Goal: Information Seeking & Learning: Learn about a topic

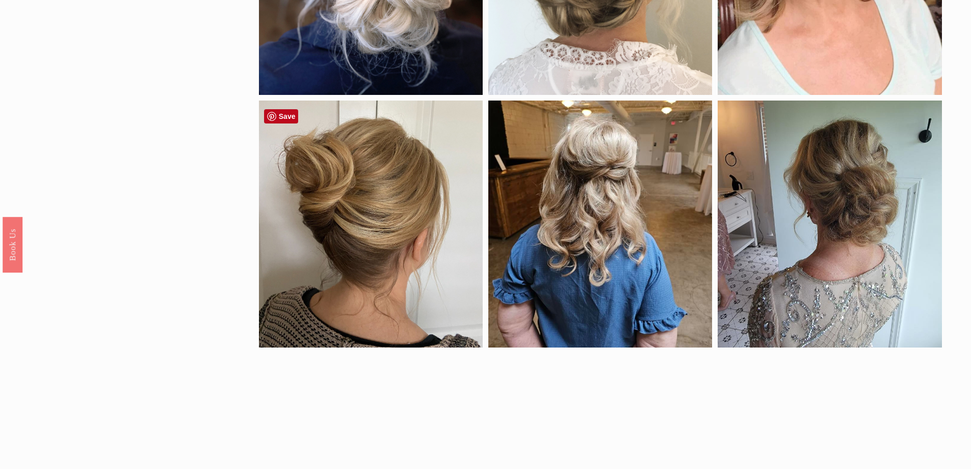
scroll to position [561, 0]
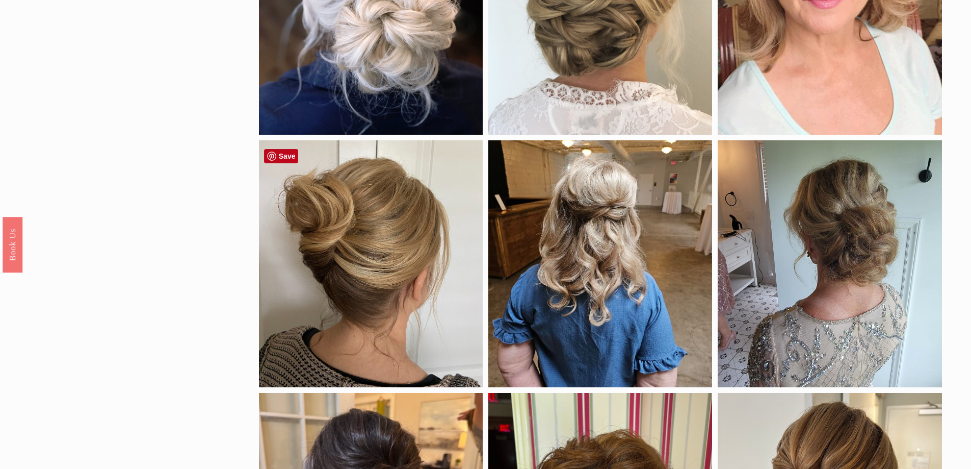
click at [373, 253] on div at bounding box center [371, 263] width 224 height 247
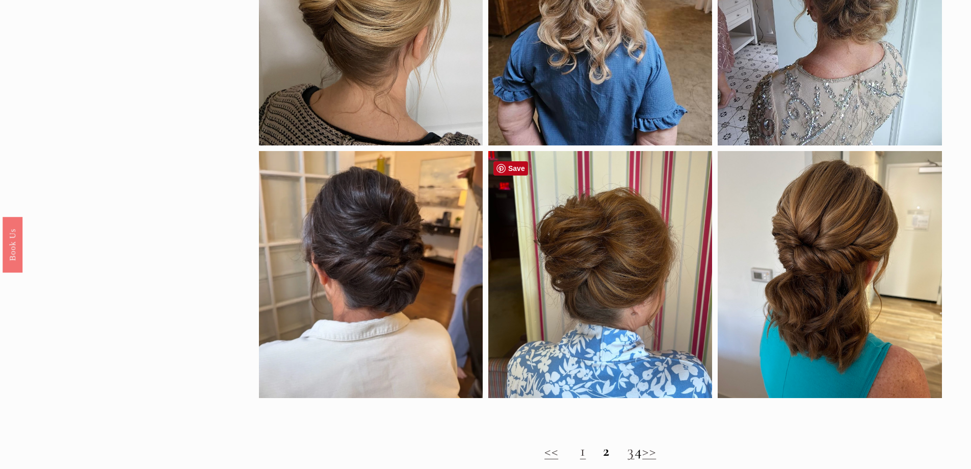
scroll to position [918, 0]
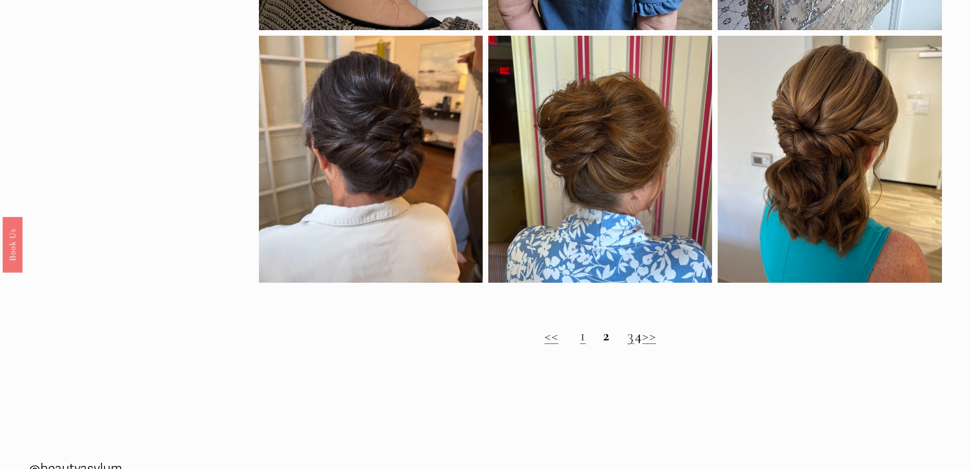
click at [580, 345] on link "1" at bounding box center [583, 335] width 6 height 19
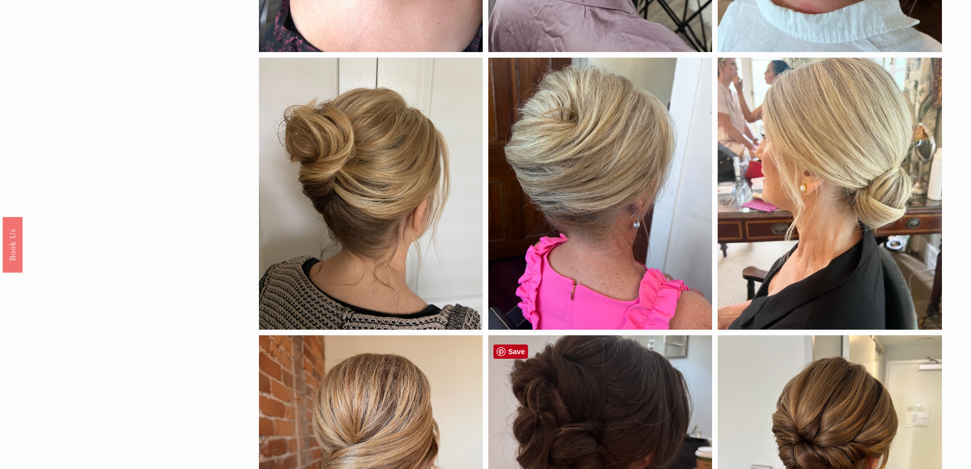
scroll to position [357, 0]
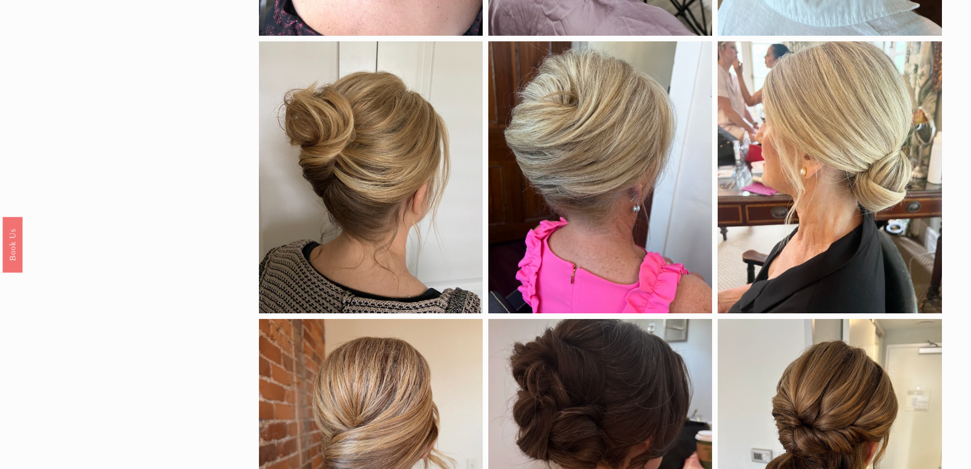
click at [970, 240] on div "by style braids down half up updo color Black Blonde Brunette Red density Fine …" at bounding box center [485, 366] width 971 height 1206
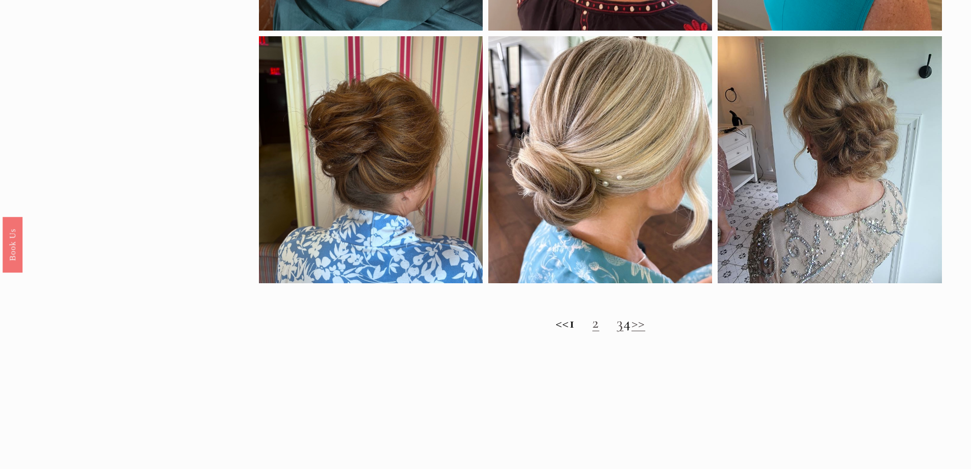
scroll to position [918, 0]
click at [637, 331] on h2 "<< 1 2 3 4 >>" at bounding box center [600, 322] width 683 height 18
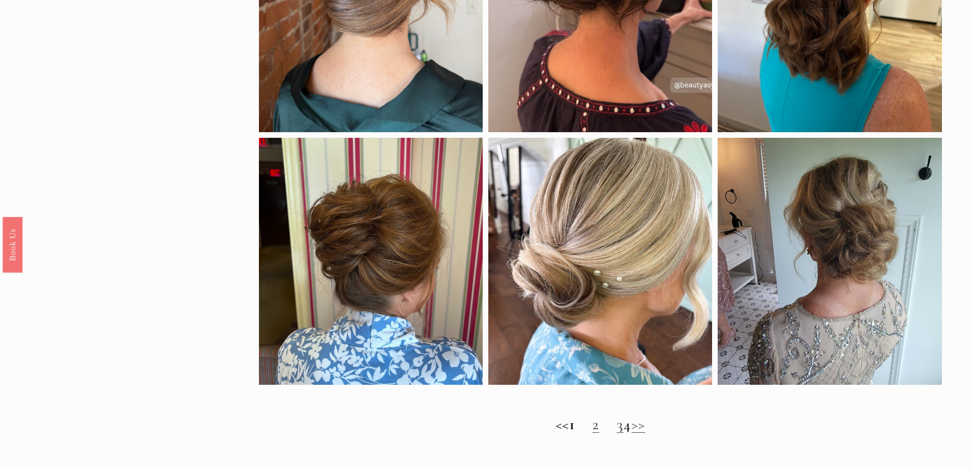
scroll to position [867, 0]
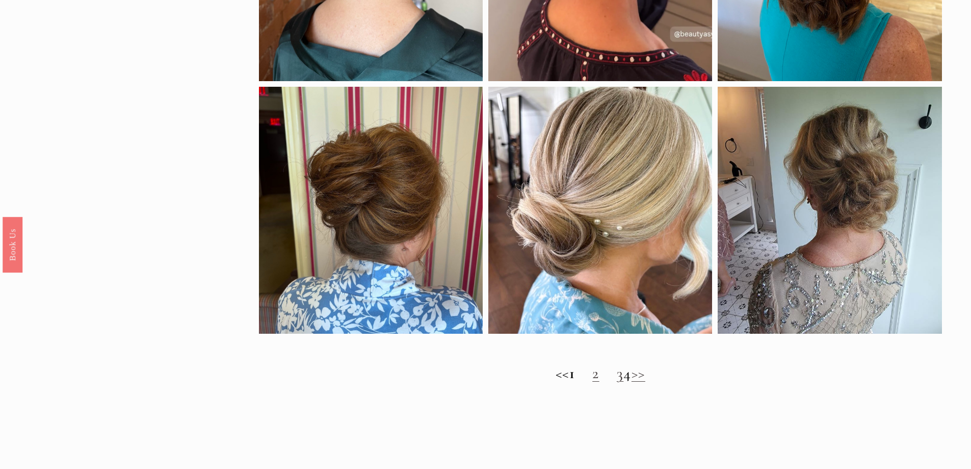
click at [592, 382] on link "2" at bounding box center [595, 372] width 7 height 19
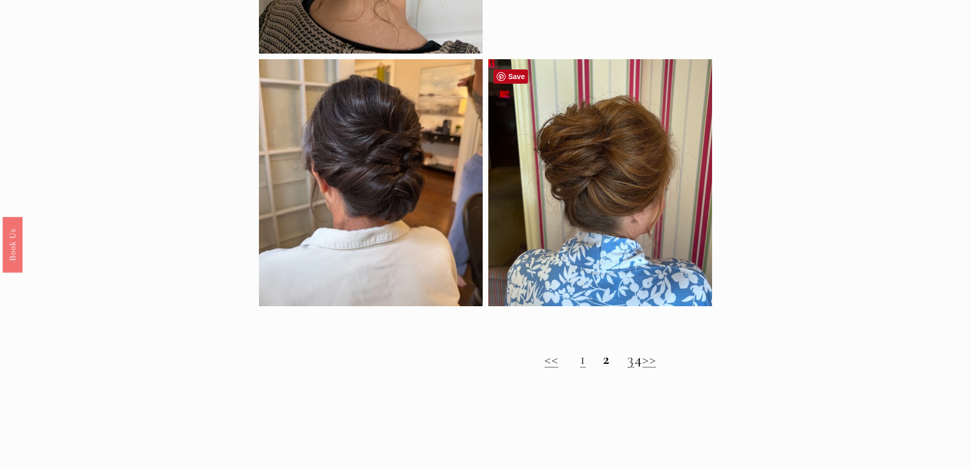
scroll to position [918, 0]
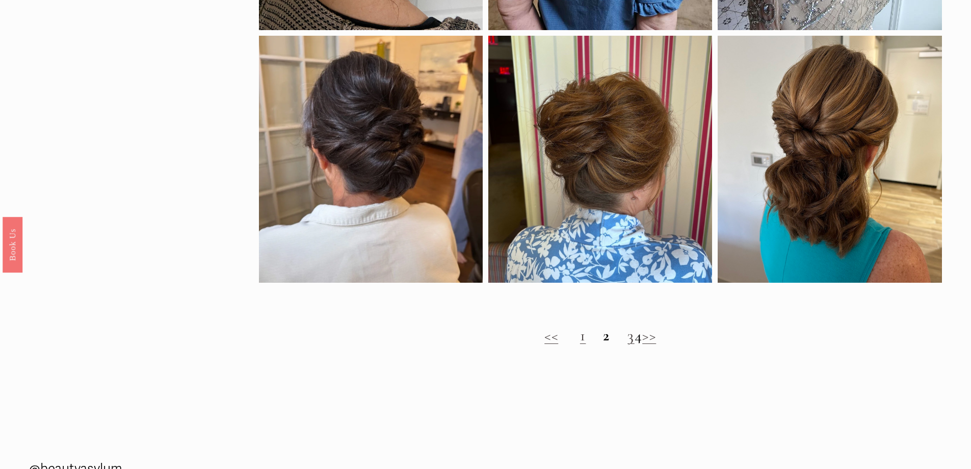
click at [628, 345] on link "3" at bounding box center [631, 335] width 7 height 19
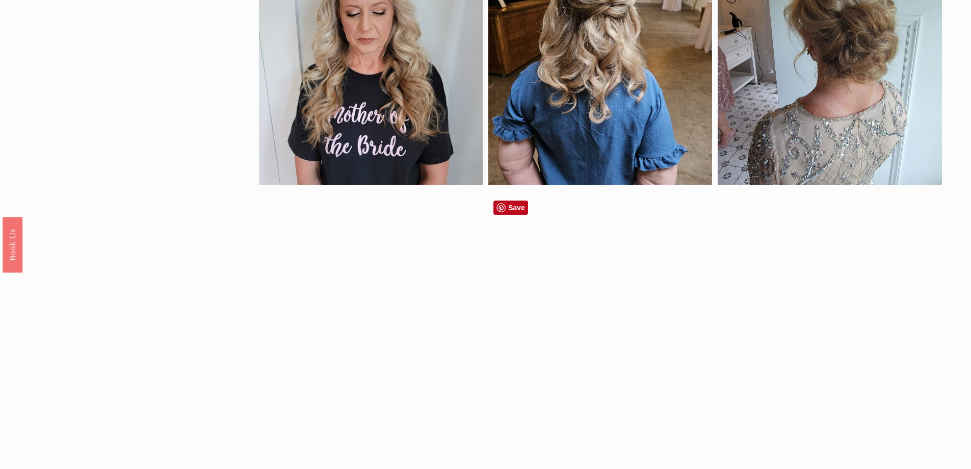
scroll to position [816, 0]
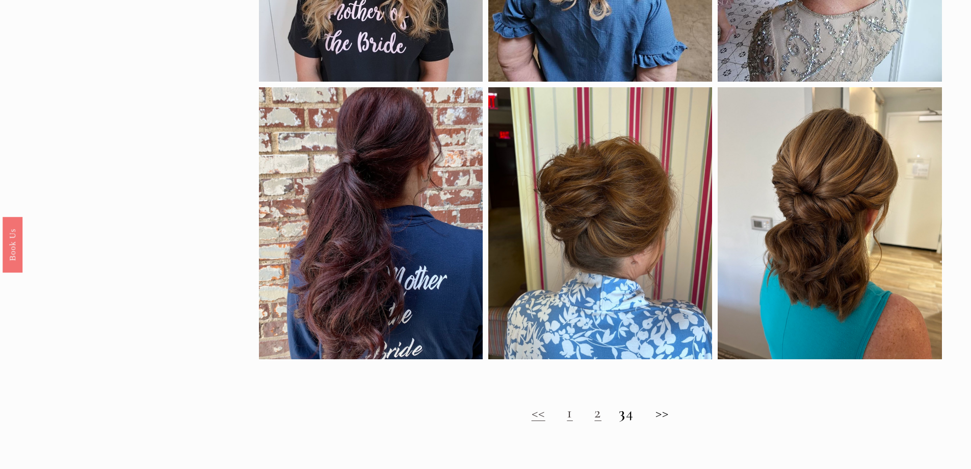
click at [637, 421] on h2 "<< 1 2 3 4 >>" at bounding box center [600, 412] width 683 height 18
click at [640, 422] on h2 "<< 1 2 3 4 >>" at bounding box center [600, 412] width 683 height 18
click at [669, 421] on h2 "<< 1 2 3 4 >>" at bounding box center [600, 412] width 683 height 18
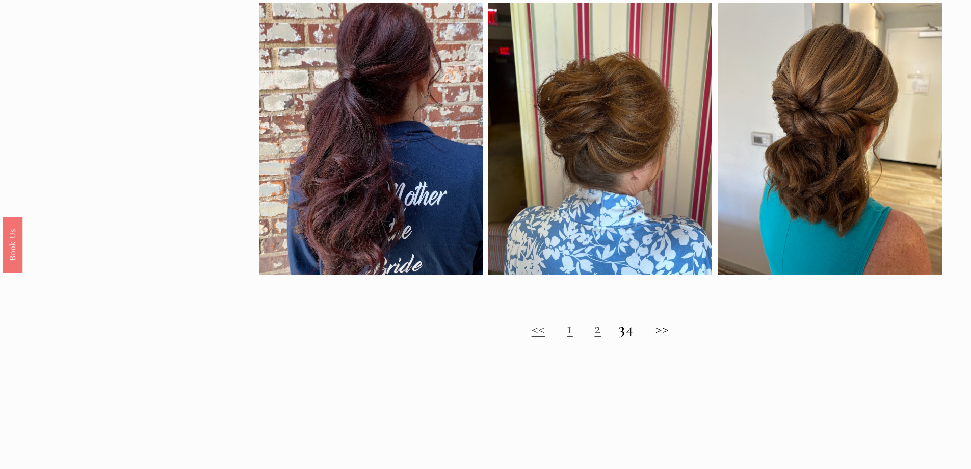
scroll to position [969, 0]
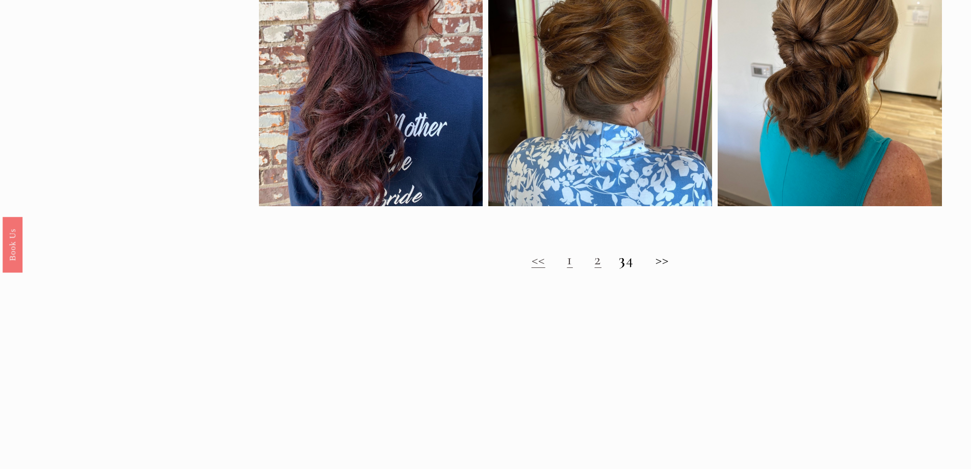
click at [638, 269] on h2 "<< 1 2 3 4 >>" at bounding box center [600, 259] width 683 height 18
click at [594, 269] on link "2" at bounding box center [597, 259] width 7 height 19
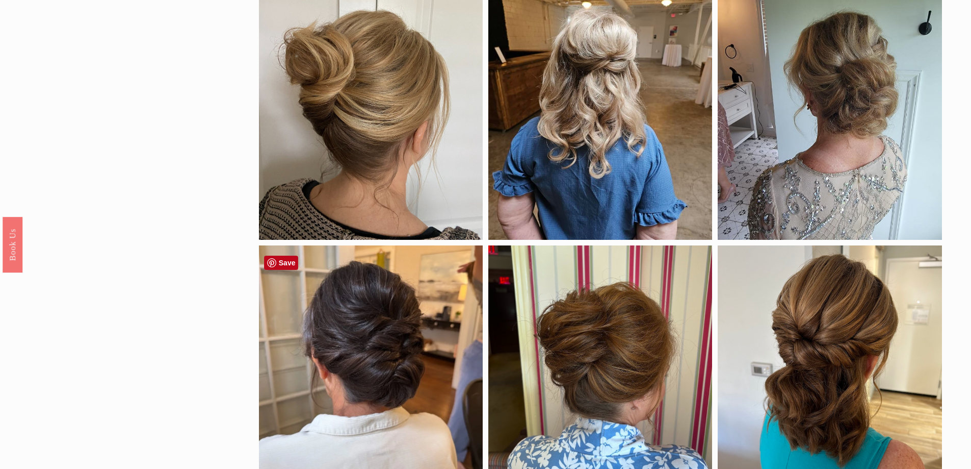
scroll to position [816, 0]
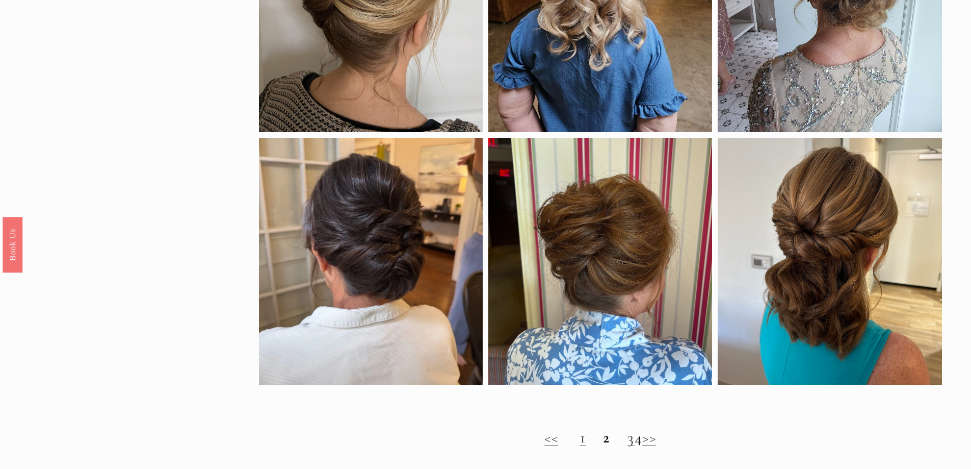
click at [580, 446] on link "1" at bounding box center [583, 437] width 6 height 19
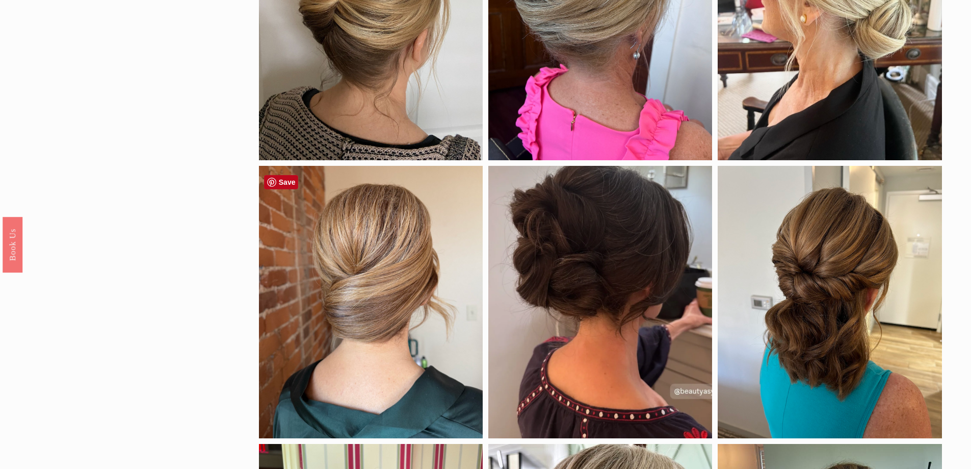
scroll to position [255, 0]
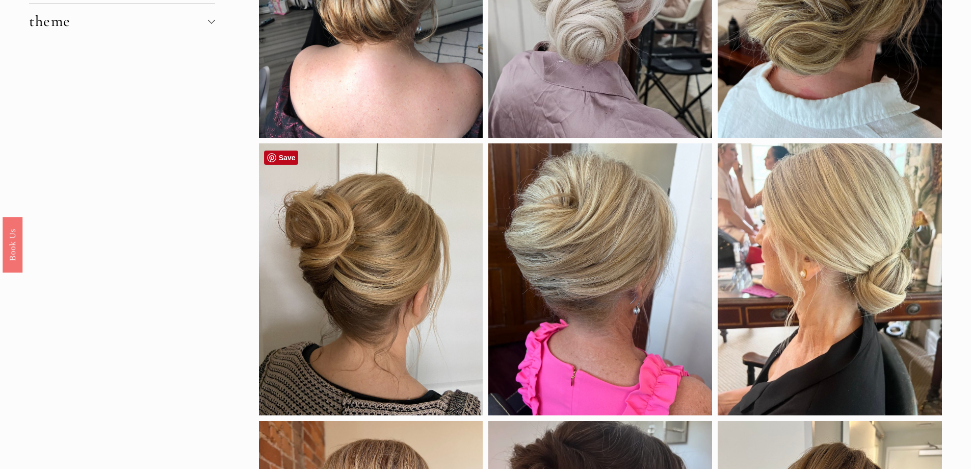
click at [407, 296] on div at bounding box center [371, 279] width 224 height 272
